Goal: Transaction & Acquisition: Obtain resource

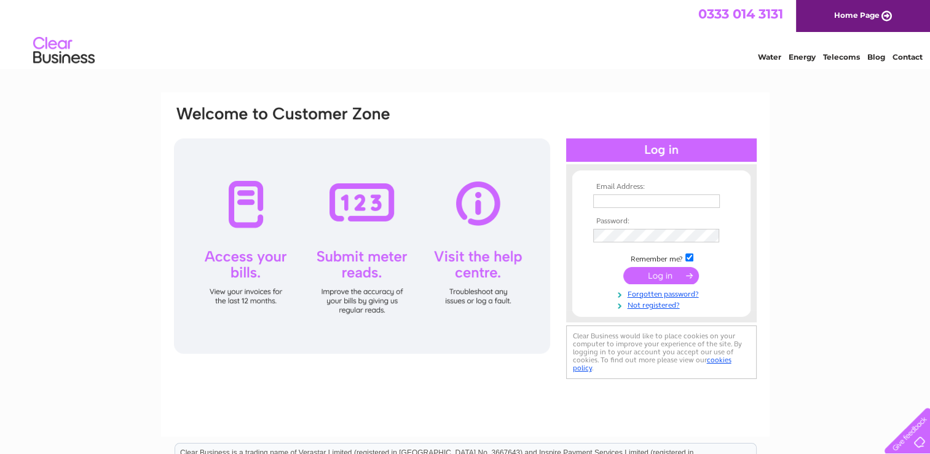
click at [623, 191] on td at bounding box center [661, 201] width 143 height 20
drag, startPoint x: 626, startPoint y: 201, endPoint x: 643, endPoint y: 199, distance: 16.7
click at [632, 200] on input "text" at bounding box center [656, 201] width 127 height 14
type input "canmorebc@outlook.com"
click at [623, 267] on input "submit" at bounding box center [661, 275] width 76 height 17
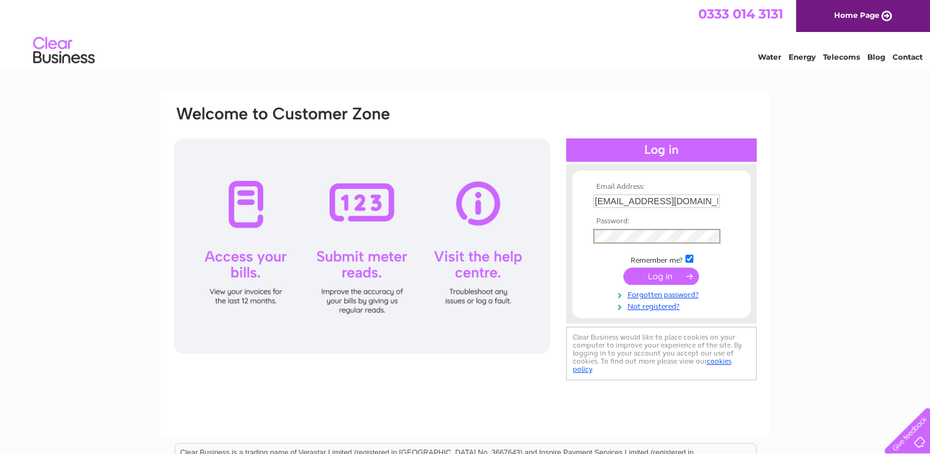
click at [661, 274] on input "submit" at bounding box center [661, 275] width 76 height 17
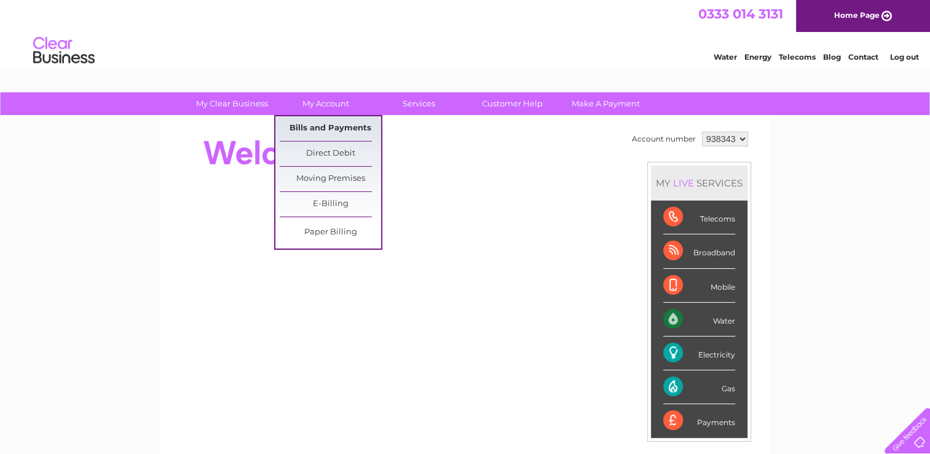
click at [334, 124] on link "Bills and Payments" at bounding box center [330, 128] width 101 height 25
click at [341, 128] on link "Bills and Payments" at bounding box center [330, 128] width 101 height 25
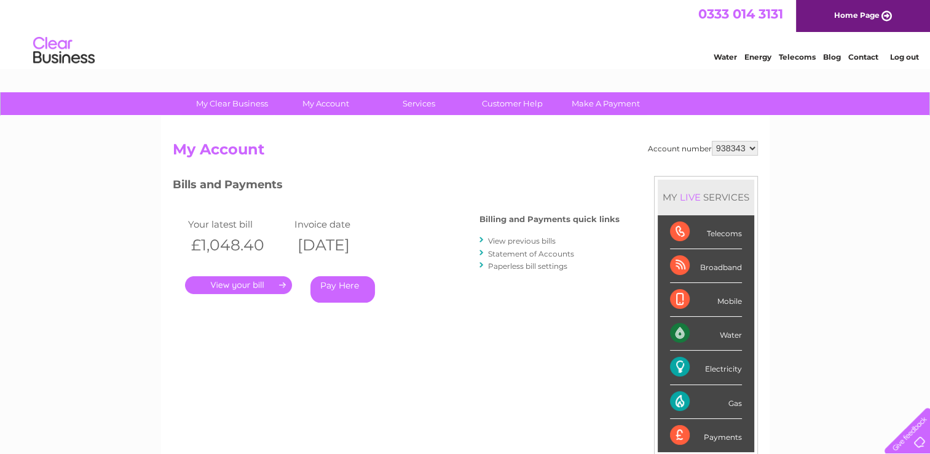
click at [256, 280] on link "." at bounding box center [238, 285] width 107 height 18
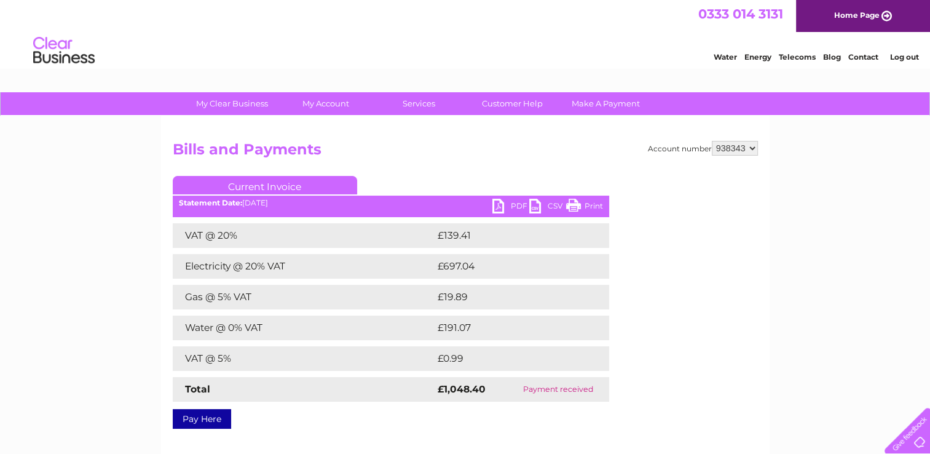
click at [499, 203] on link "PDF" at bounding box center [510, 208] width 37 height 18
click at [497, 205] on link "PDF" at bounding box center [510, 208] width 37 height 18
